Goal: Find specific page/section: Find specific page/section

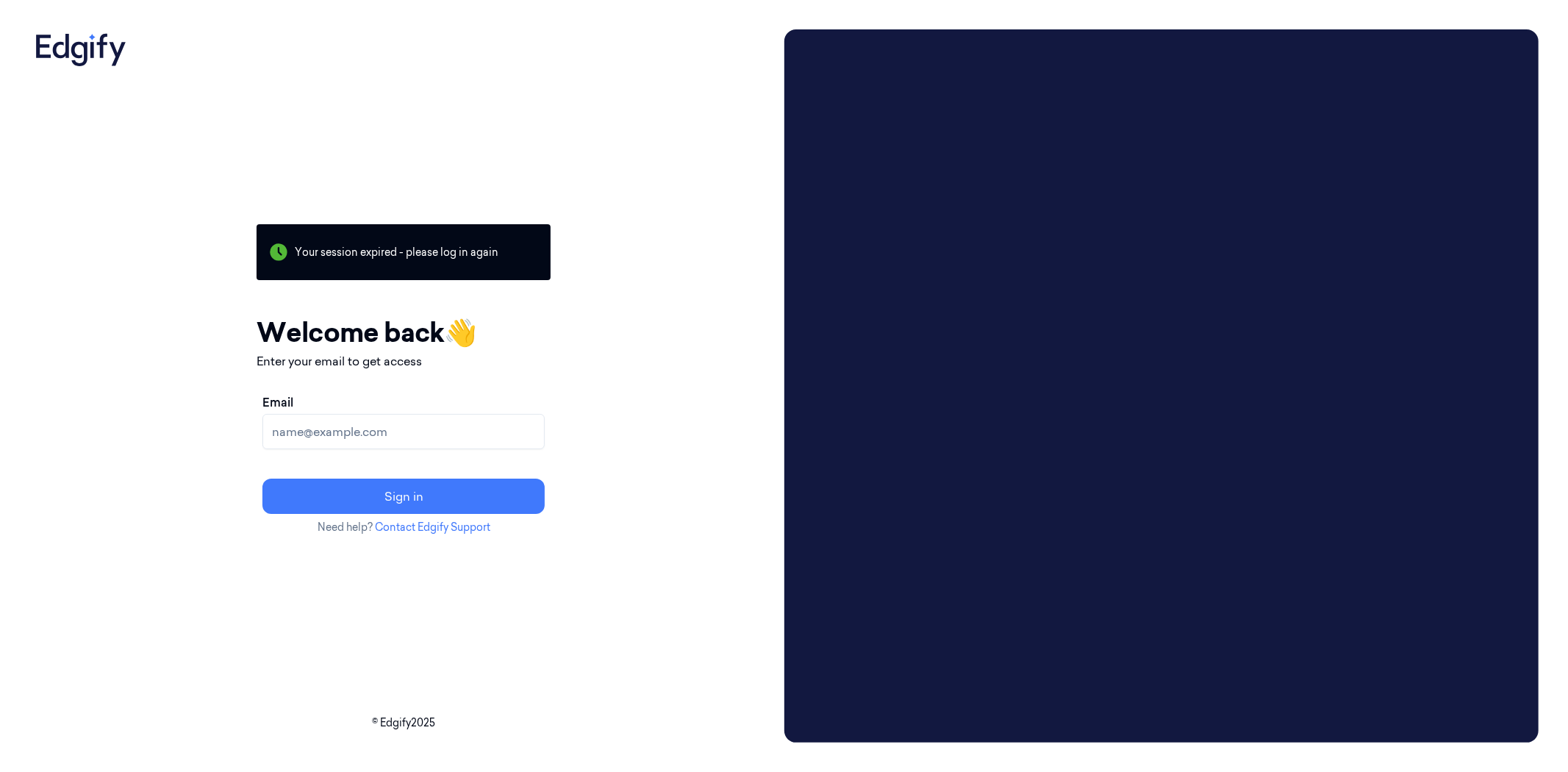
click at [387, 424] on input "Email" at bounding box center [404, 432] width 282 height 35
type input "verena.dalen@strongpoint.com"
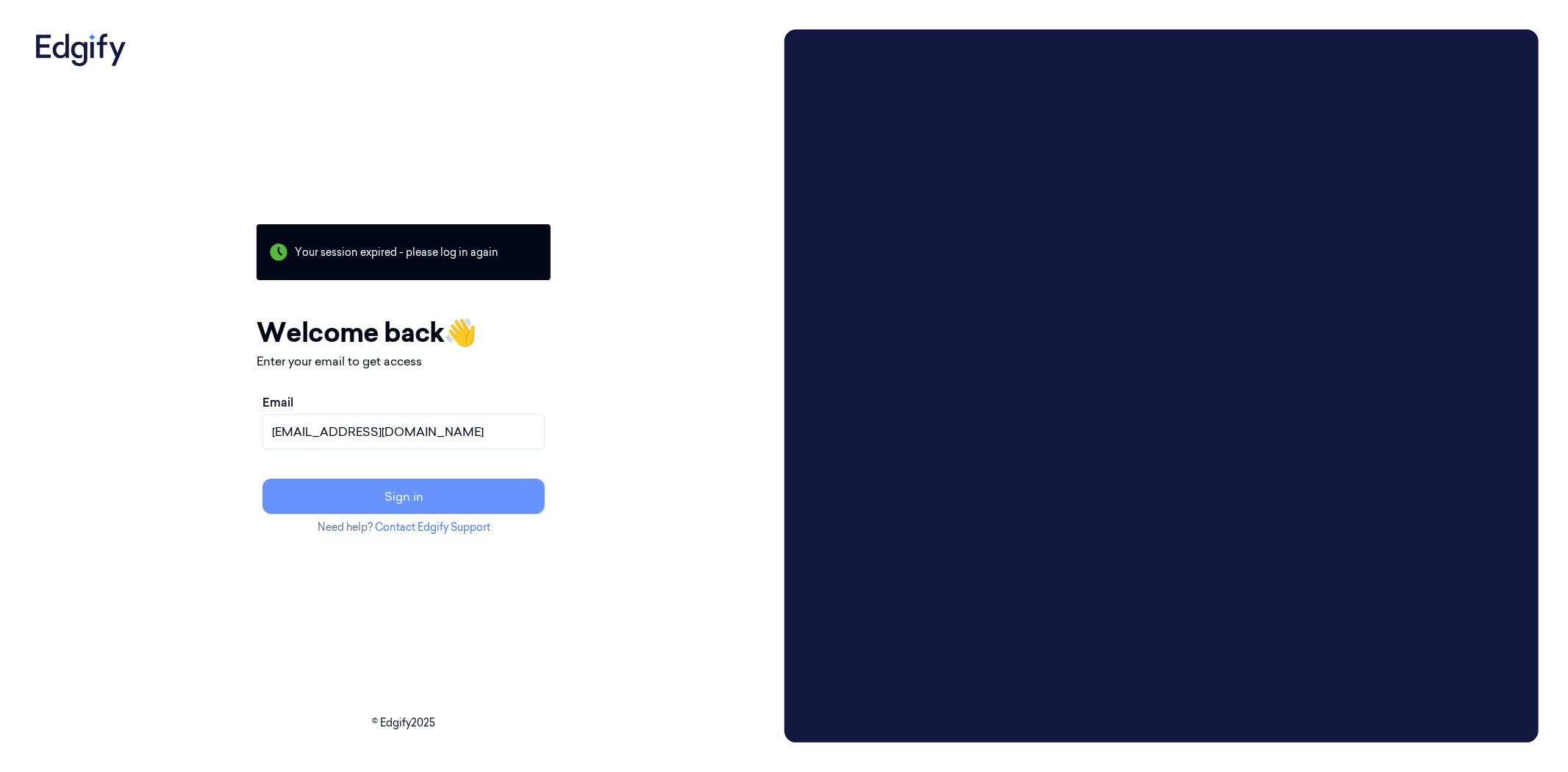
click at [429, 486] on button "Sign in" at bounding box center [404, 496] width 282 height 35
click at [170, 320] on div "Your session expired - please log in again Email sent - check your inbox for th…" at bounding box center [404, 386] width 749 height 713
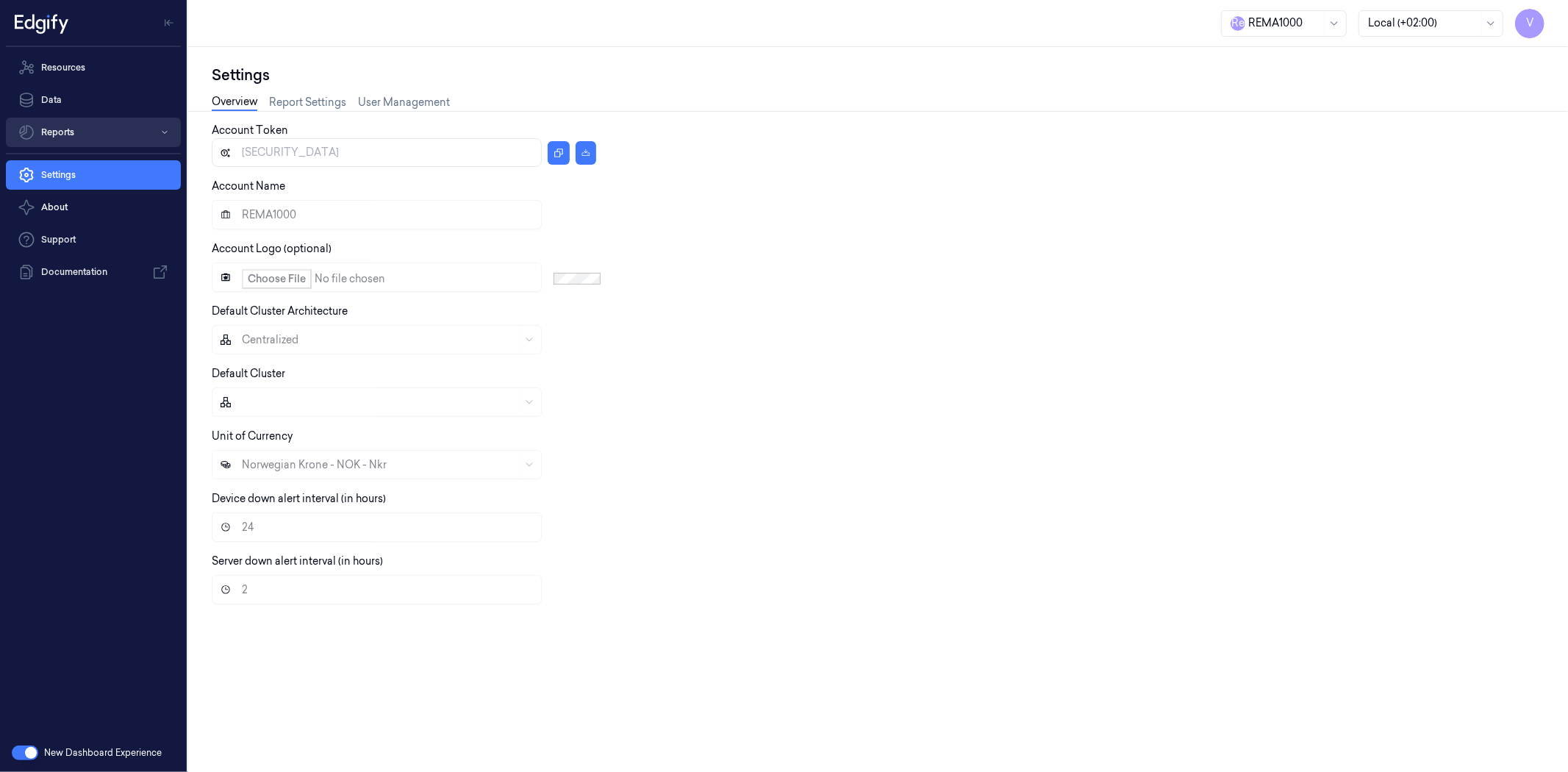
click at [107, 134] on button "Reports" at bounding box center [93, 132] width 175 height 30
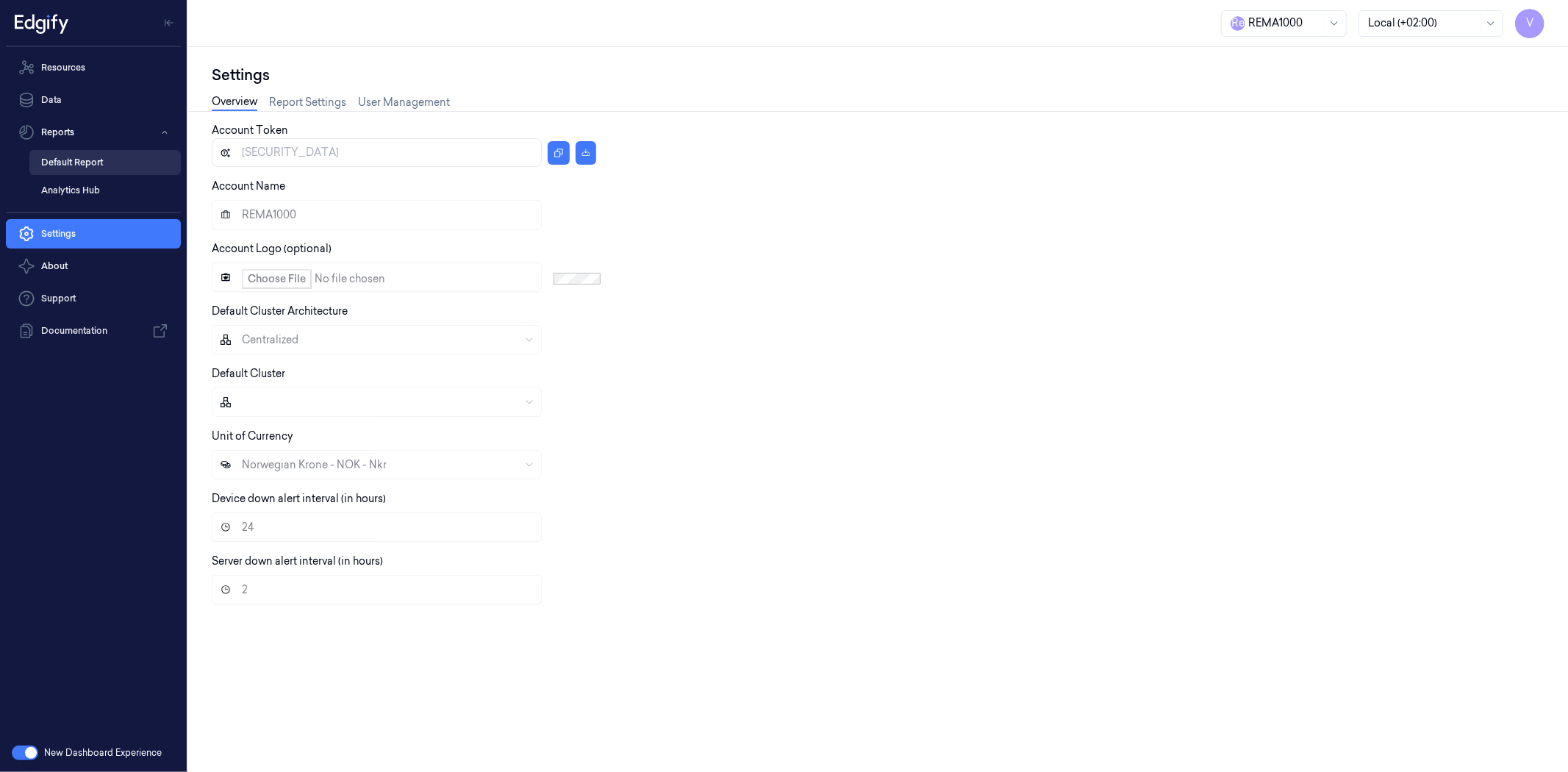
click at [103, 156] on link "Default Report" at bounding box center [105, 162] width 151 height 25
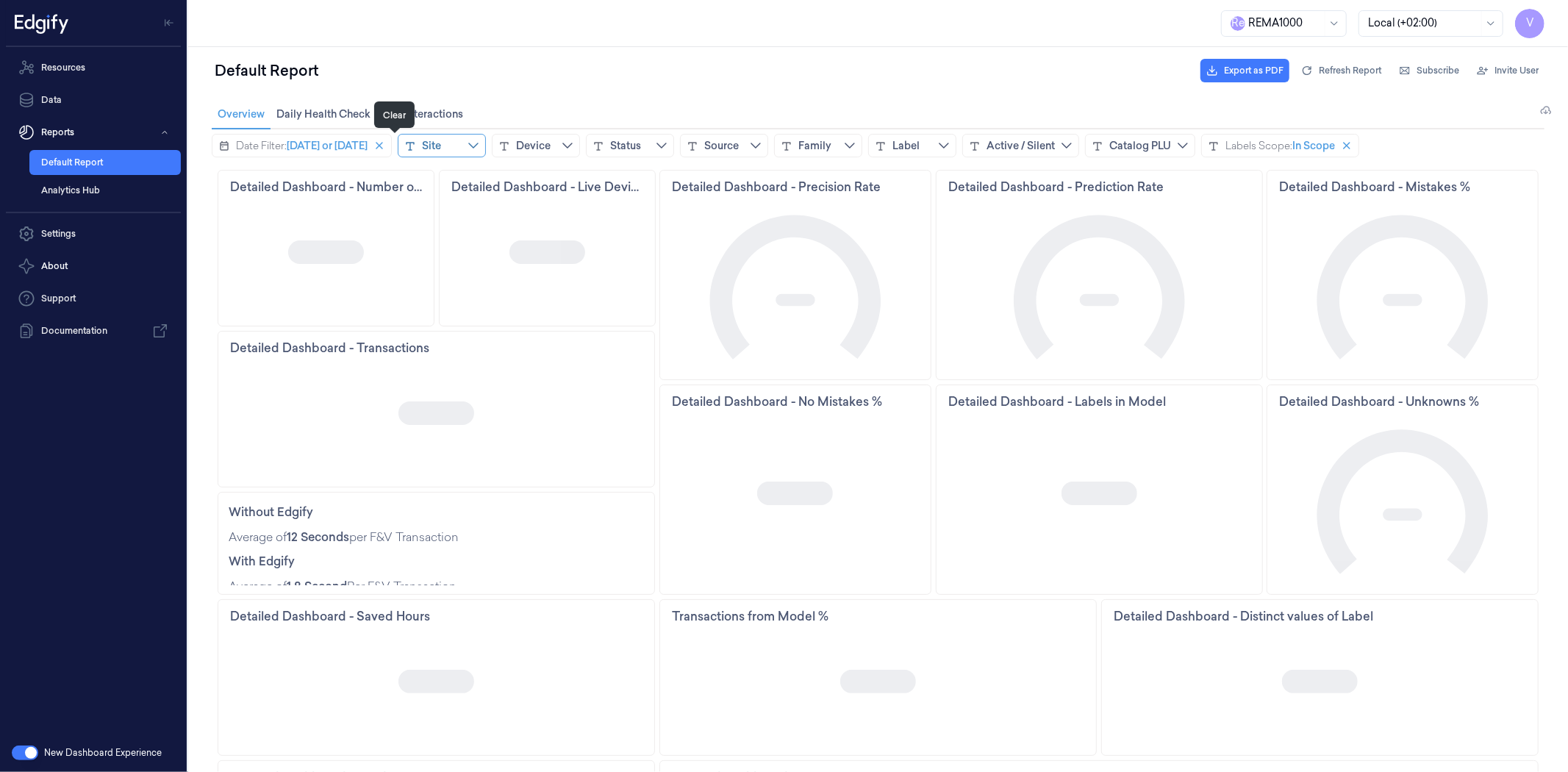
click at [382, 144] on icon "close icon" at bounding box center [378, 144] width 7 height 7
